Goal: Book appointment/travel/reservation

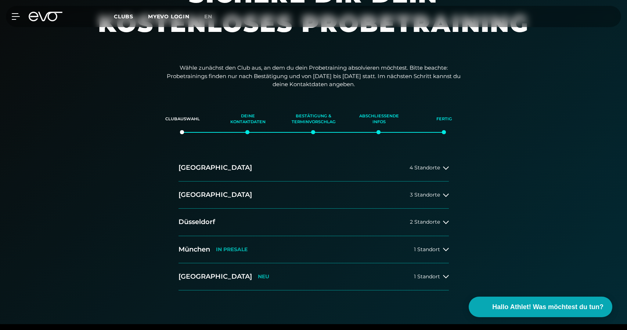
scroll to position [73, 0]
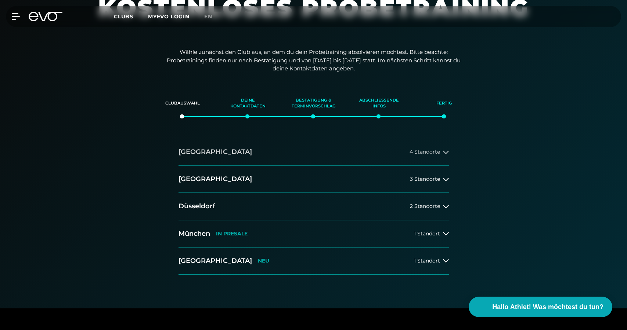
click at [370, 152] on button "[GEOGRAPHIC_DATA] 4 Standorte" at bounding box center [313, 152] width 270 height 27
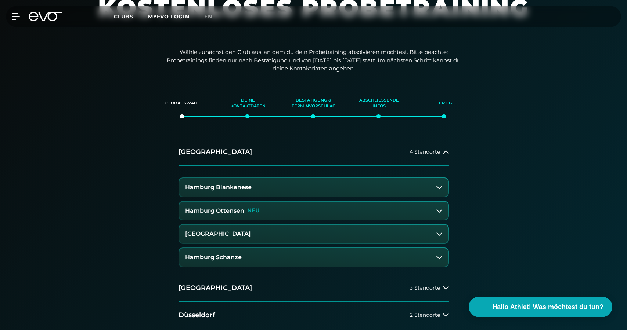
click at [340, 235] on button "[GEOGRAPHIC_DATA]" at bounding box center [313, 234] width 269 height 18
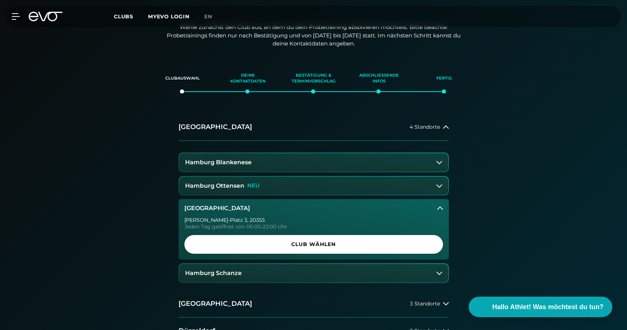
scroll to position [99, 0]
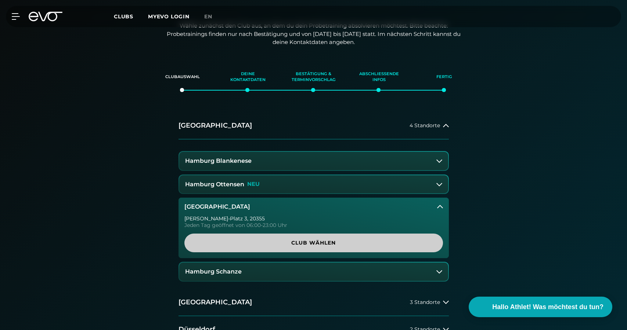
click at [323, 239] on span "Club wählen" at bounding box center [313, 243] width 223 height 8
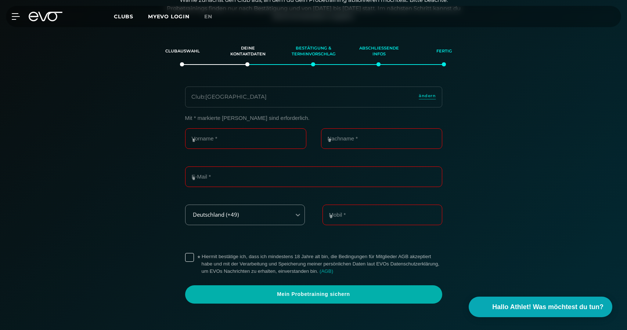
scroll to position [126, 0]
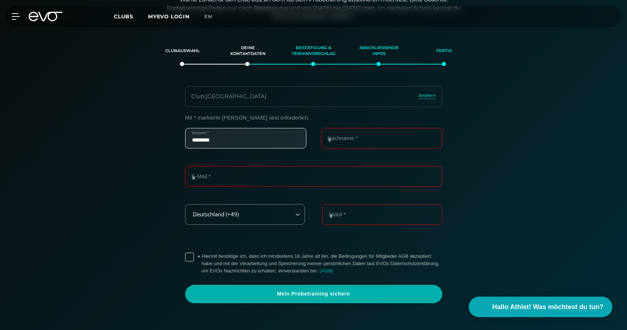
type input "********"
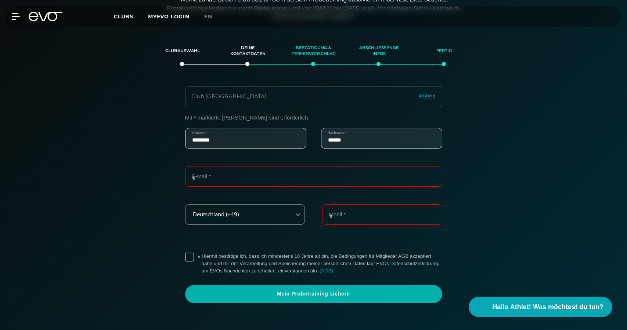
type input "******"
type input "**********"
type input "*"
type input "**********"
click at [202, 256] on label "* Hiermit bestätige ich, dass ich mindestens 18 Jahre alt bin, die Bedingungen …" at bounding box center [322, 264] width 240 height 22
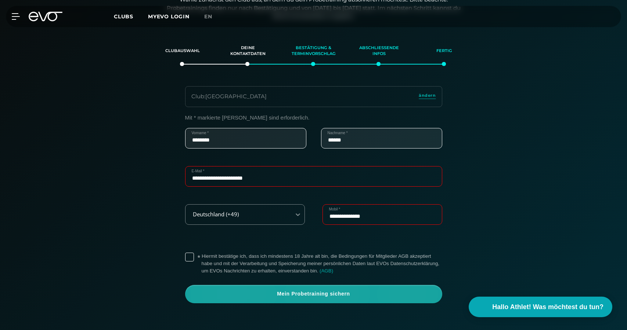
click at [360, 295] on span "Mein Probetraining sichern" at bounding box center [314, 294] width 222 height 7
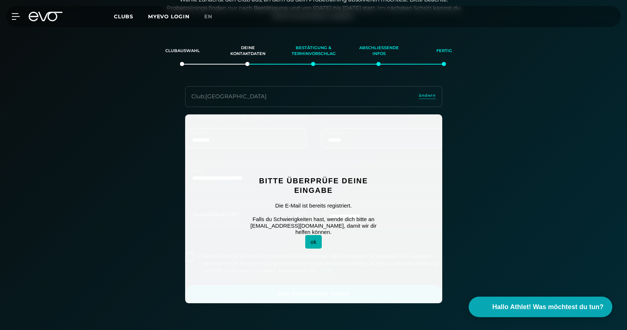
click at [312, 238] on button "ok" at bounding box center [313, 242] width 17 height 14
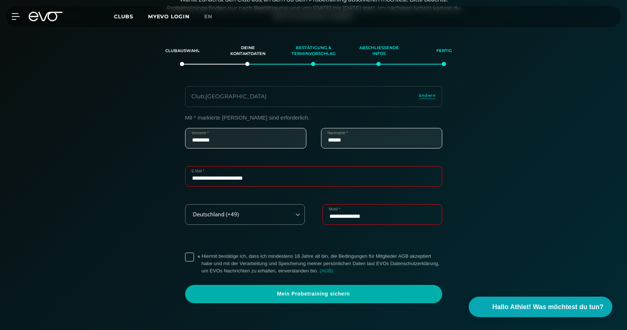
scroll to position [127, 0]
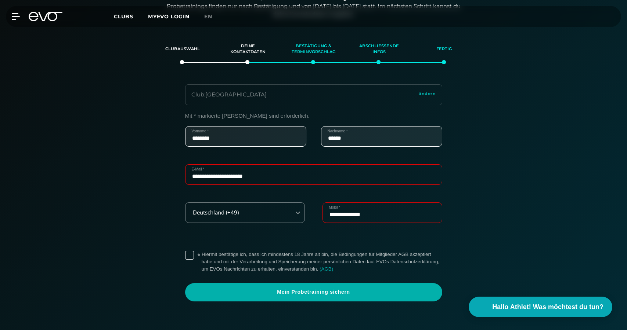
click at [304, 173] on input "**********" at bounding box center [313, 174] width 257 height 21
type input "**********"
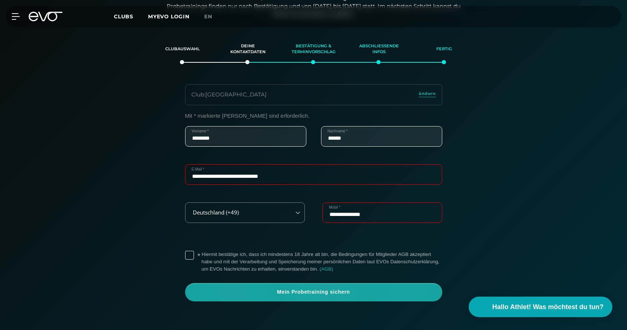
click at [337, 294] on span "Mein Probetraining sichern" at bounding box center [313, 292] width 257 height 18
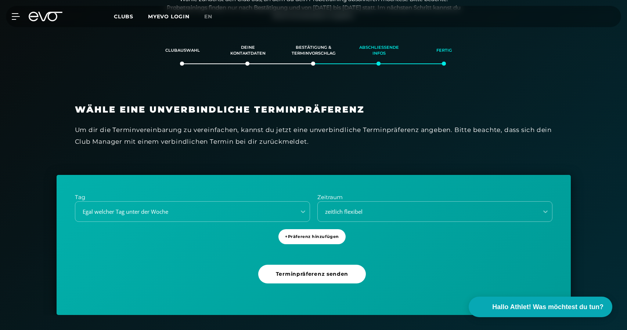
scroll to position [126, 0]
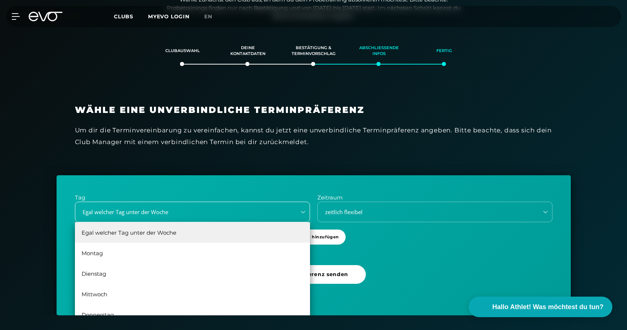
click at [272, 212] on div "Egal welcher Tag unter der Woche" at bounding box center [183, 212] width 215 height 8
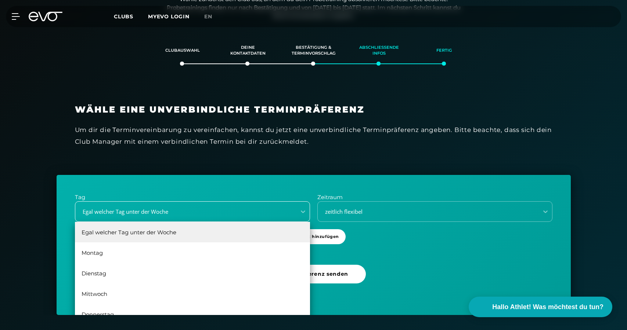
scroll to position [126, 0]
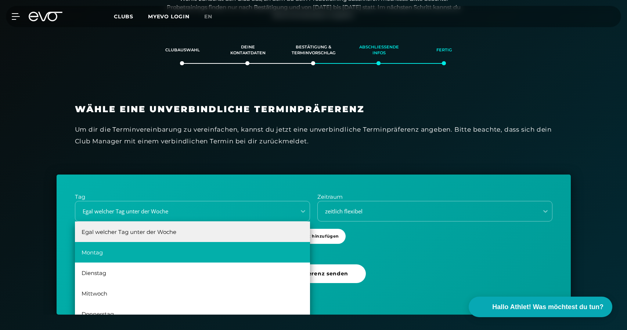
click at [170, 251] on div "Montag" at bounding box center [192, 252] width 235 height 21
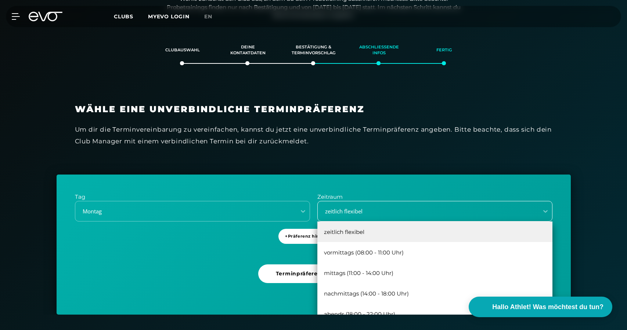
click at [373, 216] on div "zeitlich flexibel" at bounding box center [434, 211] width 235 height 21
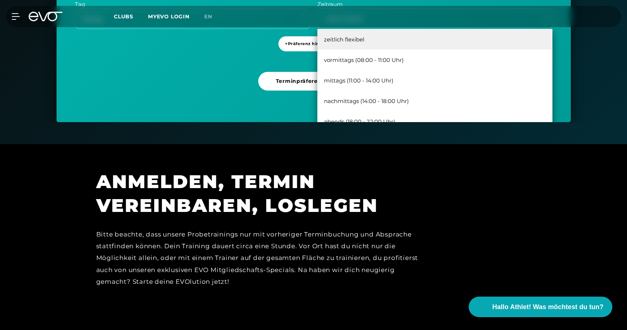
scroll to position [287, 0]
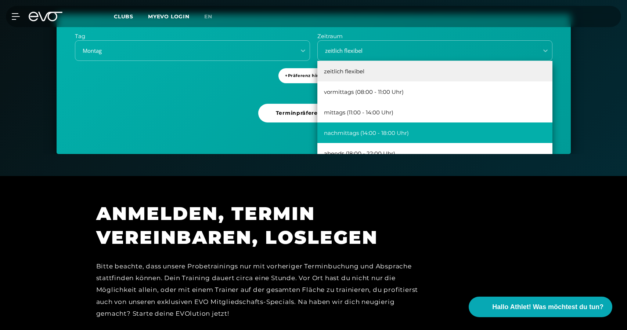
click at [397, 129] on div "nachmittags (14:00 - 18:00 Uhr)" at bounding box center [434, 133] width 235 height 21
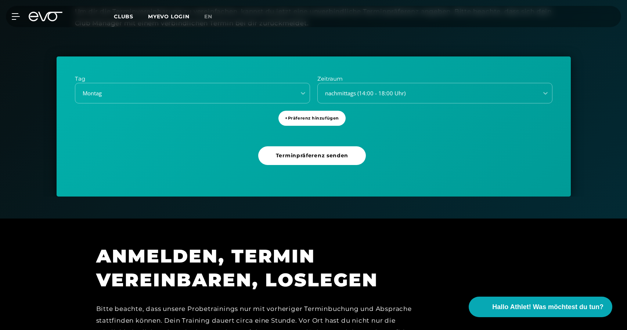
scroll to position [244, 0]
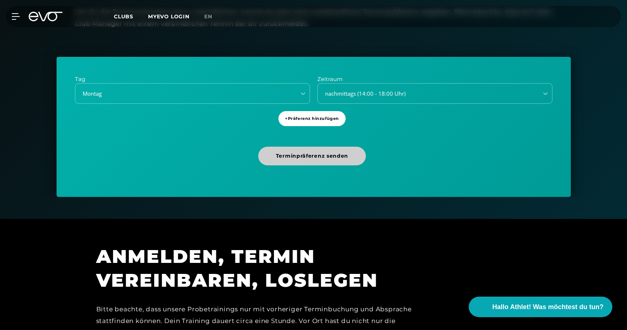
click at [314, 156] on span "Terminpräferenz senden" at bounding box center [312, 156] width 72 height 8
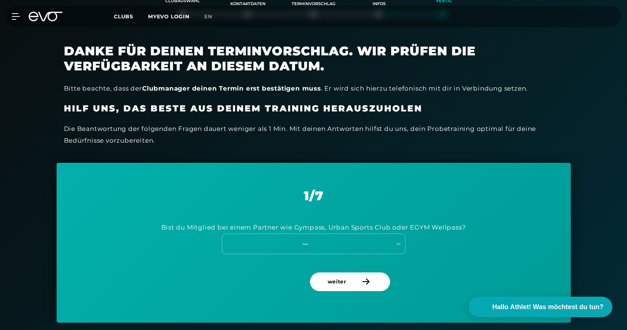
scroll to position [189, 0]
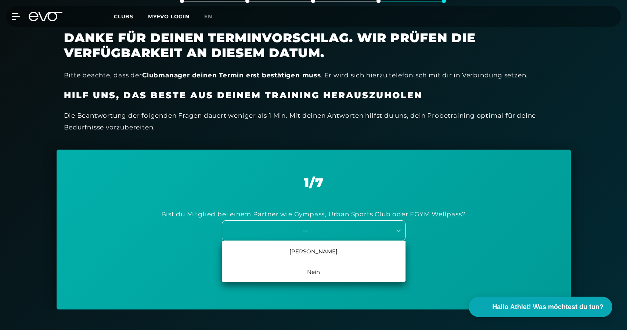
click at [336, 230] on div "---" at bounding box center [305, 231] width 165 height 8
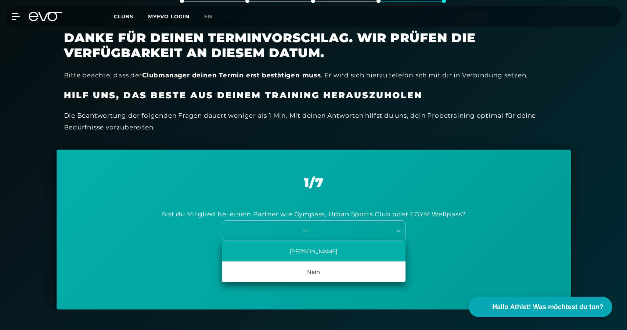
click at [343, 252] on div "[PERSON_NAME]" at bounding box center [314, 251] width 184 height 21
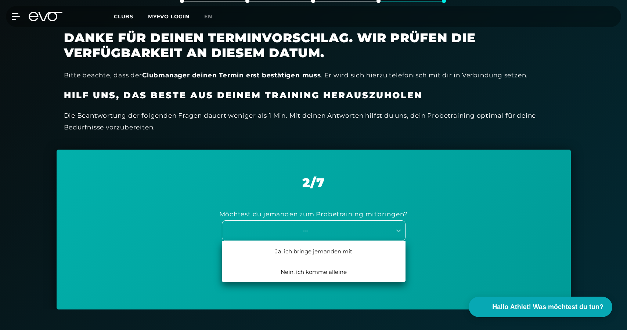
click at [334, 234] on div "---" at bounding box center [314, 231] width 184 height 21
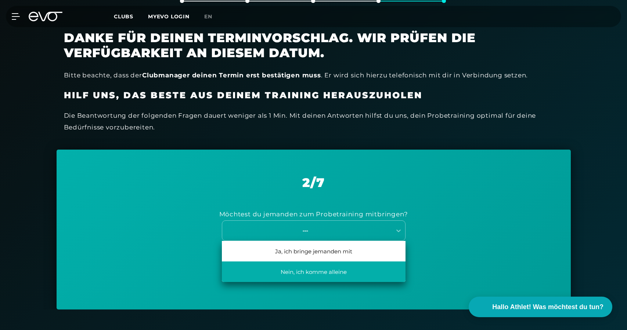
click at [355, 272] on div "Nein, ich komme alleine" at bounding box center [314, 272] width 184 height 21
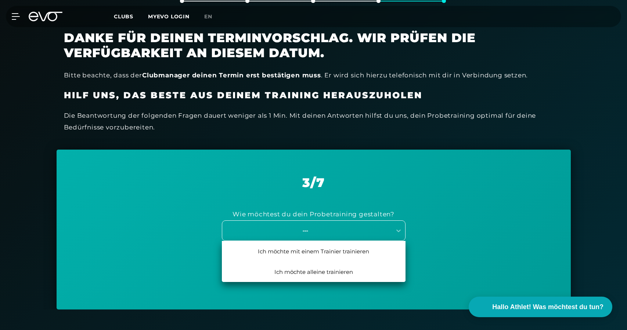
click at [333, 232] on div "---" at bounding box center [305, 231] width 165 height 8
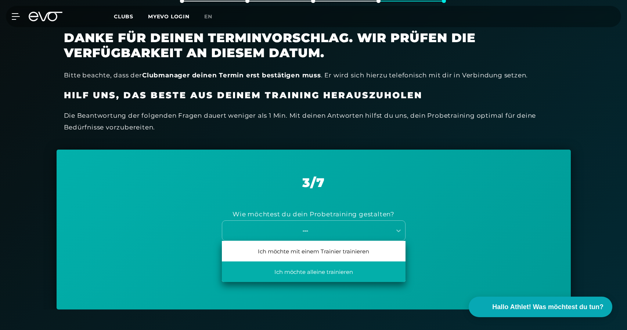
click at [336, 269] on div "Ich möchte alleine trainieren" at bounding box center [314, 272] width 184 height 21
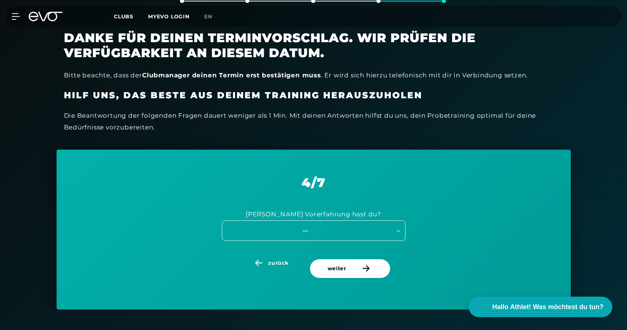
click at [318, 230] on div "---" at bounding box center [305, 231] width 165 height 8
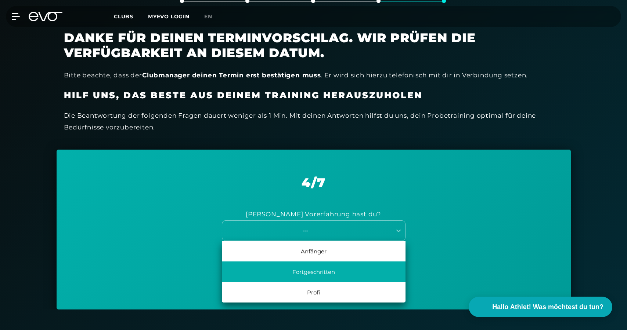
click at [322, 271] on div "Fortgeschritten" at bounding box center [314, 272] width 184 height 21
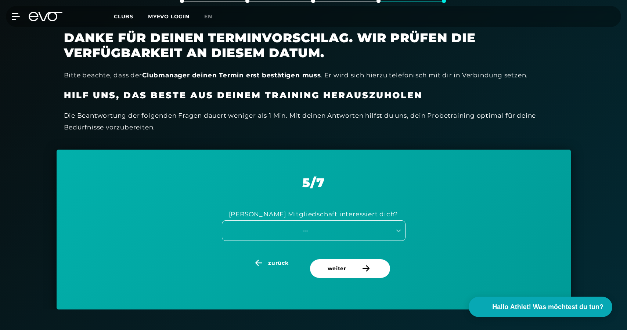
click at [332, 231] on div "---" at bounding box center [305, 231] width 165 height 8
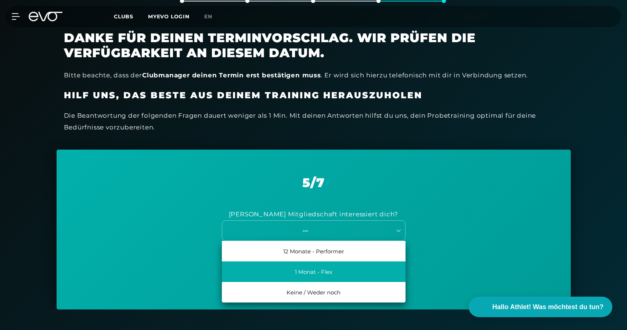
click at [331, 265] on div "1 Monat - Flex" at bounding box center [314, 272] width 184 height 21
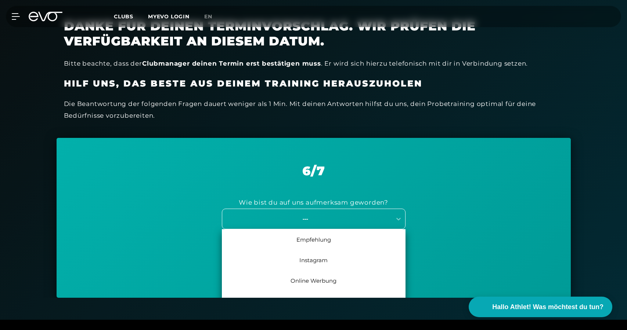
click at [325, 229] on div "Empfehlung, 1 of 7. 7 results available. Use Up and Down to choose options, pre…" at bounding box center [314, 219] width 184 height 21
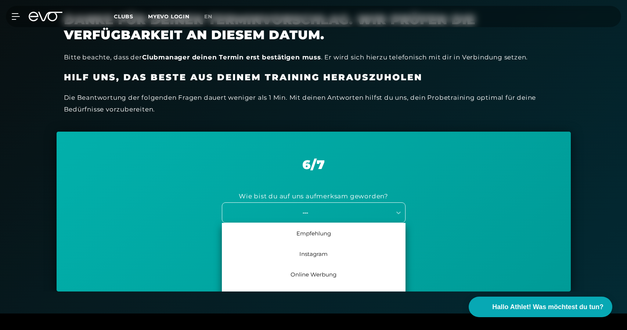
scroll to position [207, 0]
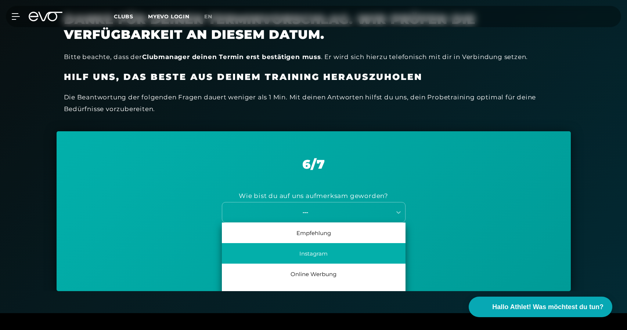
click at [327, 253] on div "Instagram" at bounding box center [314, 253] width 184 height 21
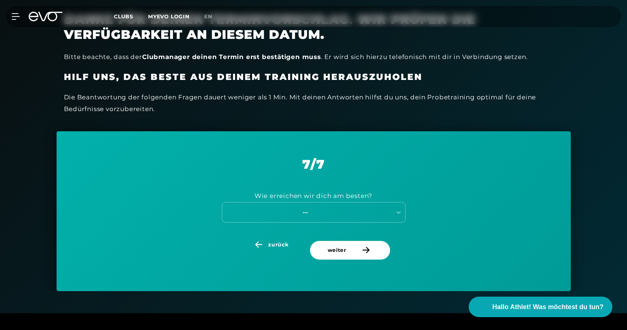
click at [340, 223] on div "Wie erreichen wir dich am besten? ---" at bounding box center [313, 206] width 477 height 69
click at [334, 215] on div "---" at bounding box center [314, 212] width 184 height 21
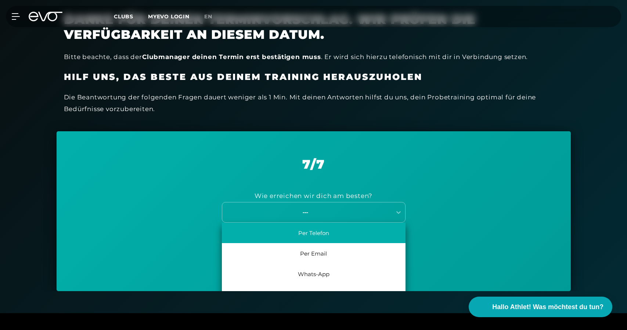
click at [327, 228] on div "Per Telefon" at bounding box center [314, 233] width 184 height 21
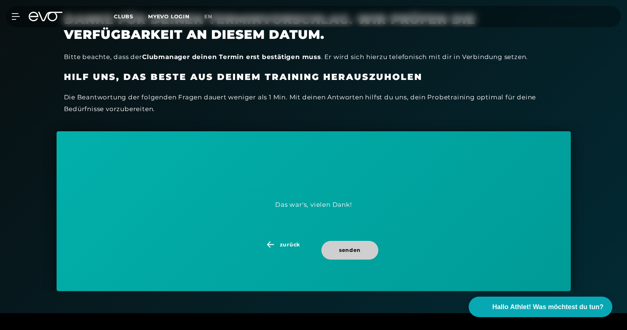
click at [357, 248] on span "senden" at bounding box center [350, 251] width 22 height 8
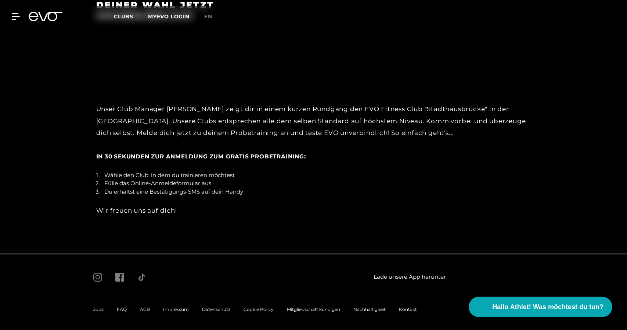
scroll to position [1038, 0]
